Goal: Task Accomplishment & Management: Manage account settings

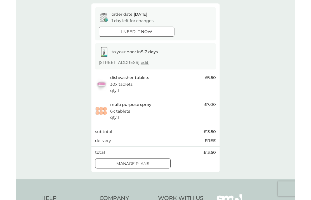
scroll to position [48, 0]
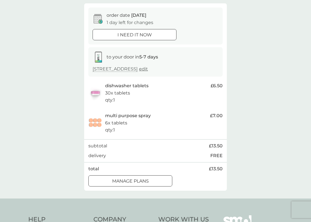
click at [166, 183] on button "manage plans" at bounding box center [131, 181] width 84 height 11
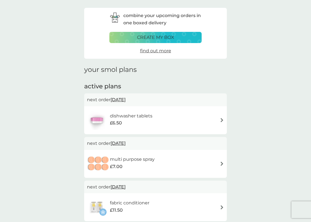
scroll to position [21, 0]
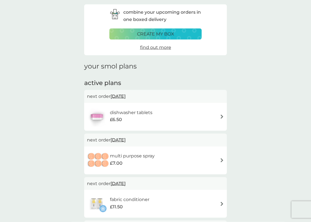
click at [222, 162] on div "multi purpose spray £7.00" at bounding box center [155, 161] width 137 height 20
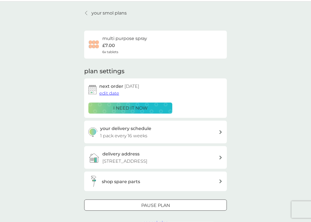
click at [116, 91] on span "edit date" at bounding box center [109, 93] width 20 height 5
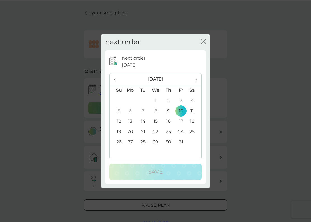
click at [199, 79] on th "›" at bounding box center [195, 79] width 14 height 12
click at [197, 82] on span "›" at bounding box center [195, 79] width 6 height 12
click at [197, 81] on span "›" at bounding box center [195, 79] width 6 height 12
click at [184, 121] on td "16" at bounding box center [181, 122] width 13 height 10
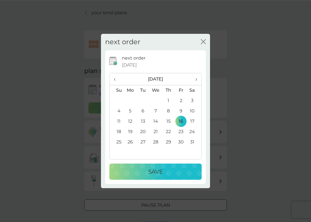
click at [176, 175] on div "Save" at bounding box center [155, 172] width 81 height 9
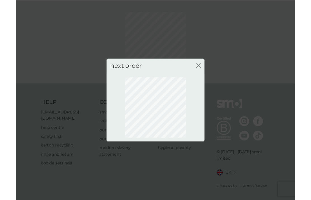
scroll to position [12, 0]
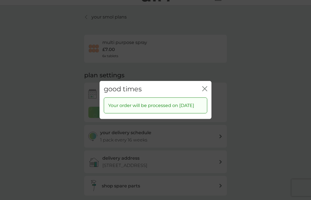
click at [204, 86] on icon "close" at bounding box center [205, 88] width 5 height 5
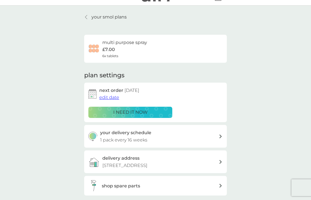
click at [93, 15] on p "your smol plans" at bounding box center [109, 16] width 35 height 7
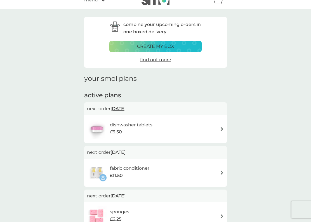
scroll to position [10, 0]
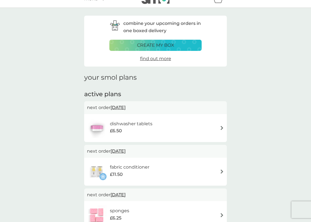
click at [223, 128] on img at bounding box center [222, 128] width 4 height 4
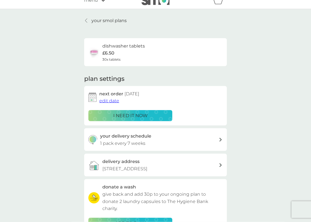
scroll to position [9, 0]
click at [116, 101] on span "edit date" at bounding box center [109, 100] width 20 height 5
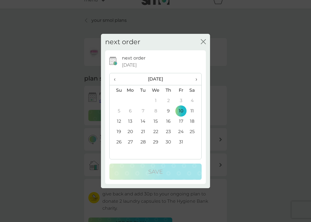
click at [196, 80] on span "›" at bounding box center [195, 79] width 6 height 12
click at [184, 121] on td "14" at bounding box center [181, 122] width 13 height 10
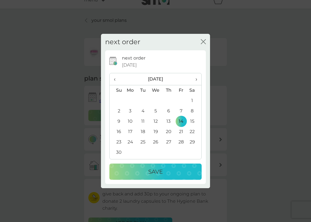
click at [167, 175] on div "Save" at bounding box center [155, 172] width 81 height 9
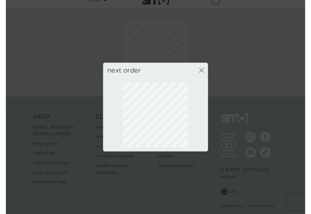
scroll to position [31, 0]
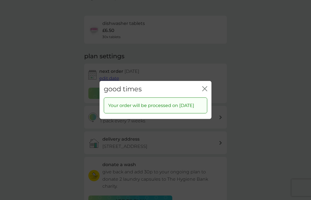
click at [209, 81] on div "good times close" at bounding box center [156, 89] width 112 height 17
click at [206, 87] on icon "close" at bounding box center [205, 88] width 5 height 5
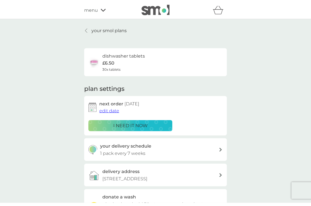
scroll to position [0, 0]
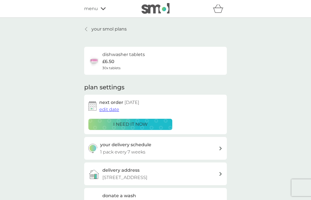
click at [89, 27] on link "your smol plans" at bounding box center [105, 28] width 43 height 7
